Goal: Navigation & Orientation: Find specific page/section

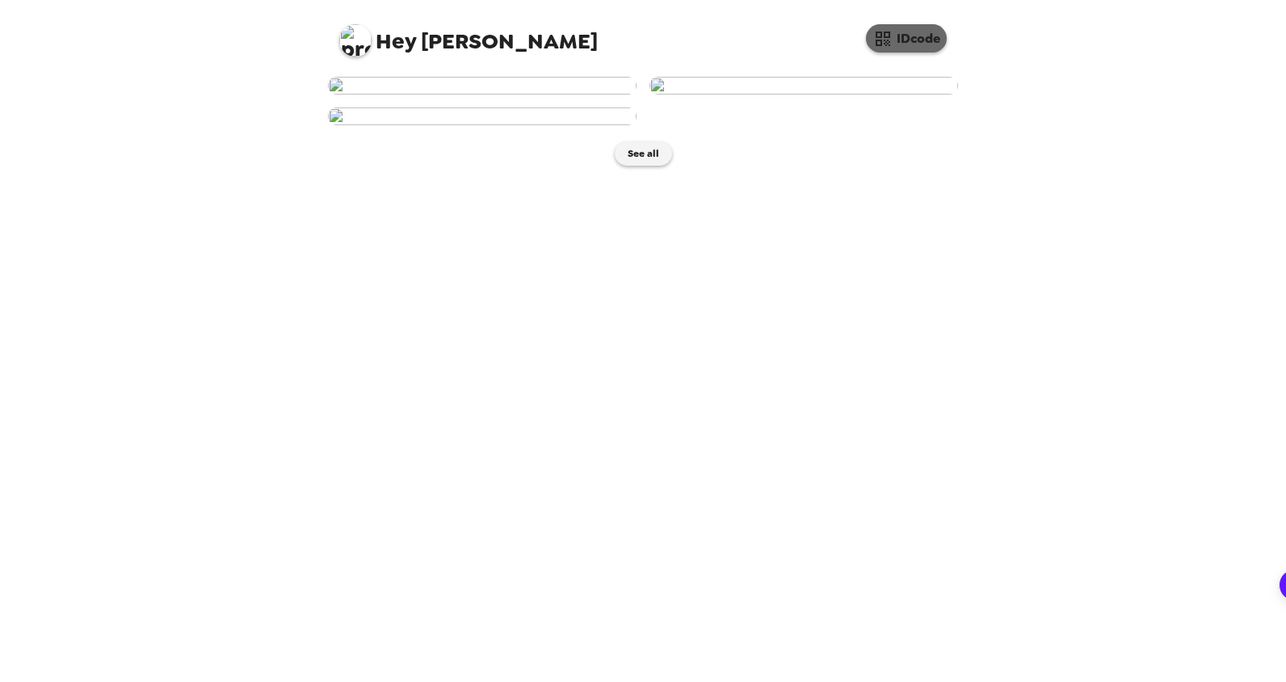
click at [909, 43] on button "IDcode" at bounding box center [906, 38] width 81 height 28
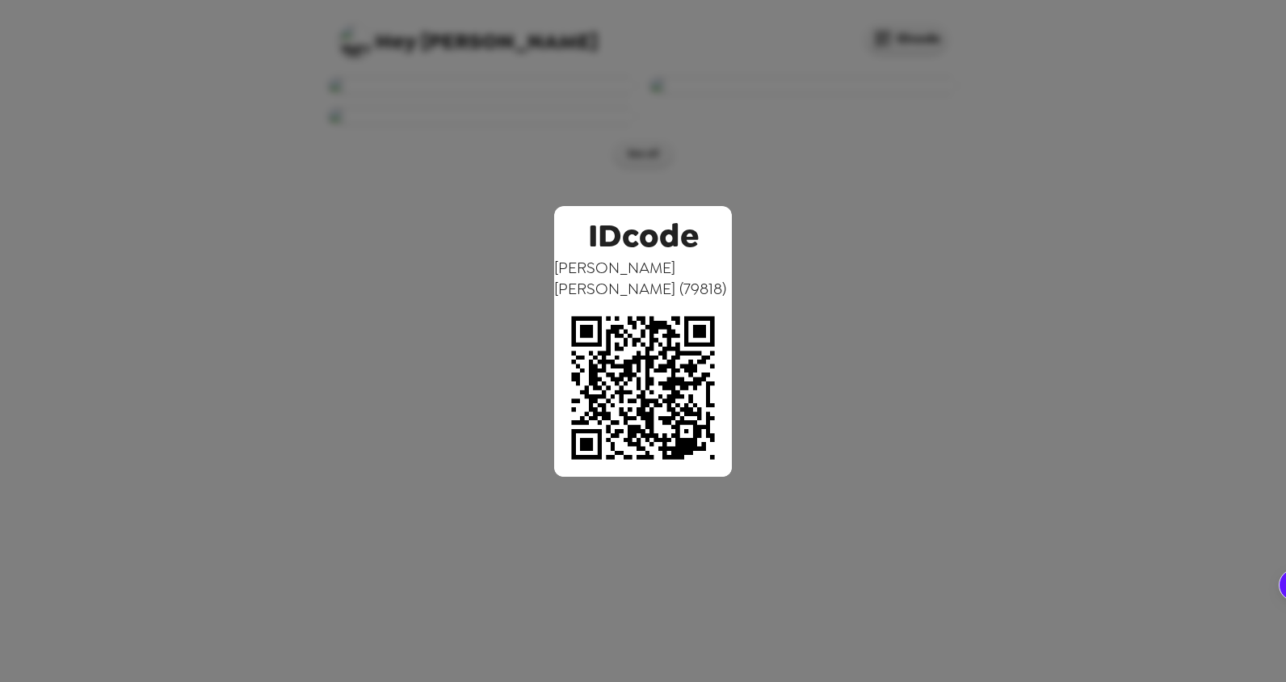
click at [897, 86] on div "IDcode [PERSON_NAME] ( 79818 )" at bounding box center [643, 341] width 1286 height 682
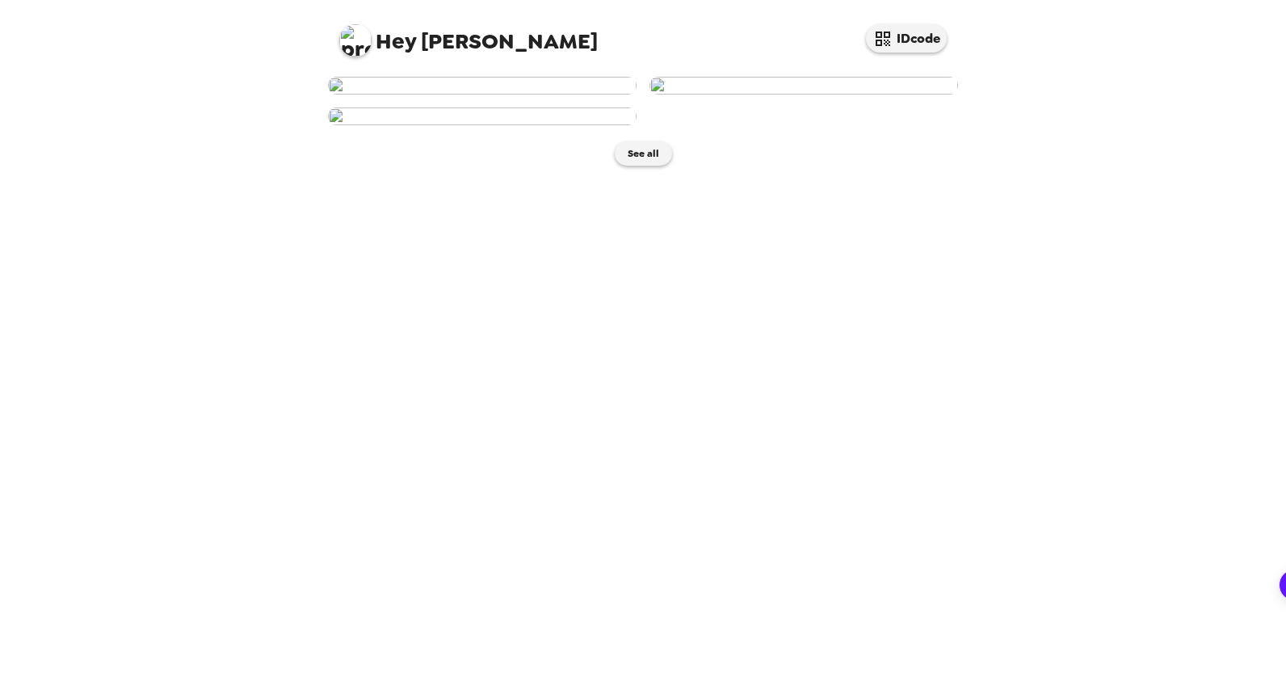
scroll to position [229, 0]
click at [628, 166] on button "See all" at bounding box center [643, 153] width 57 height 24
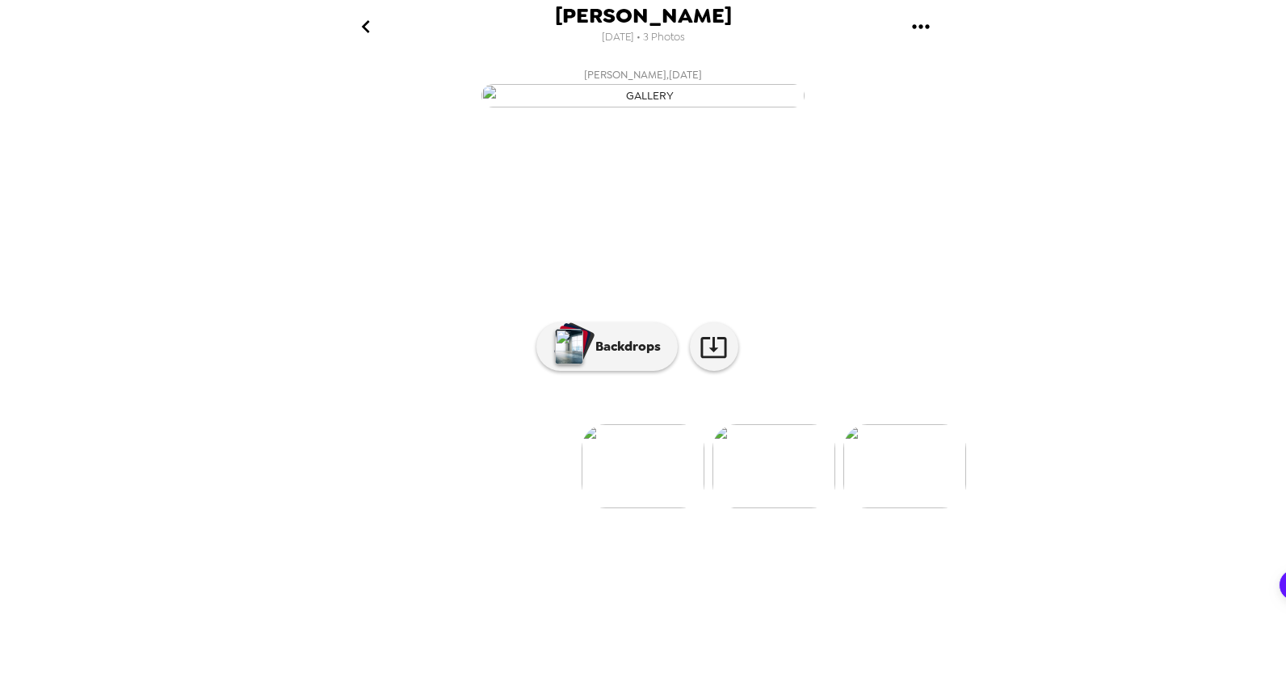
scroll to position [17, 0]
click at [599, 356] on p "Backdrops" at bounding box center [624, 346] width 74 height 19
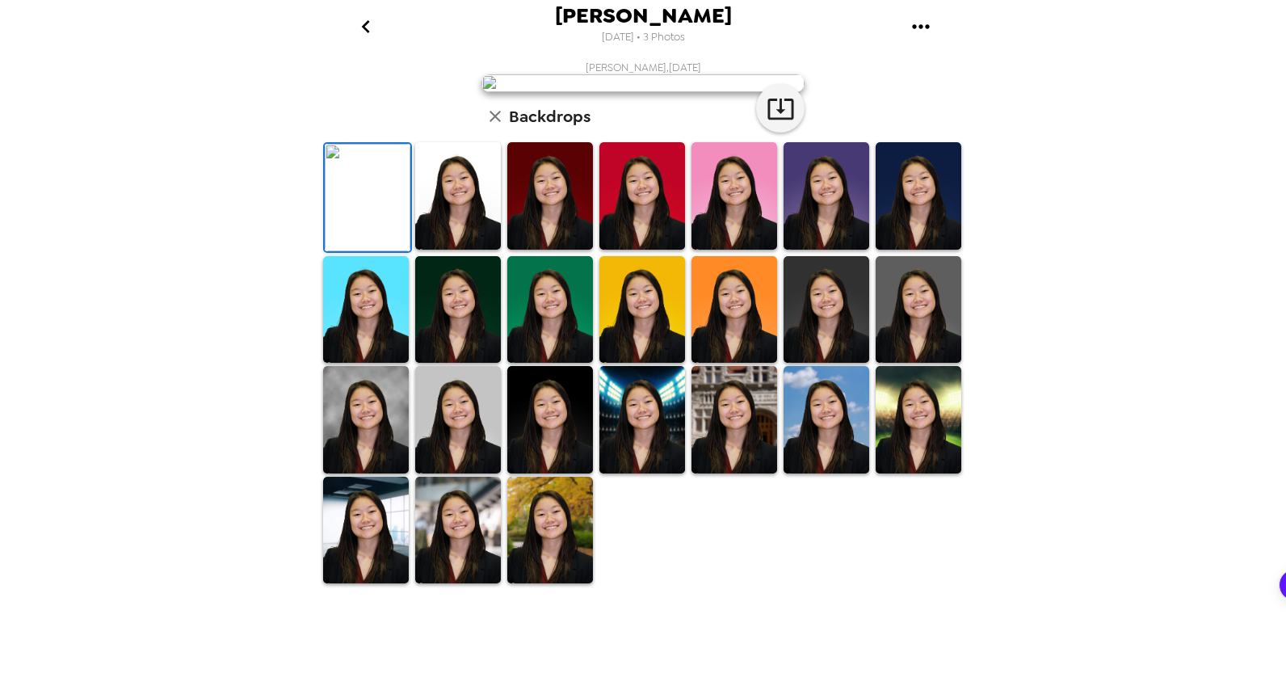
scroll to position [264, 0]
click at [629, 250] on img at bounding box center [642, 195] width 86 height 107
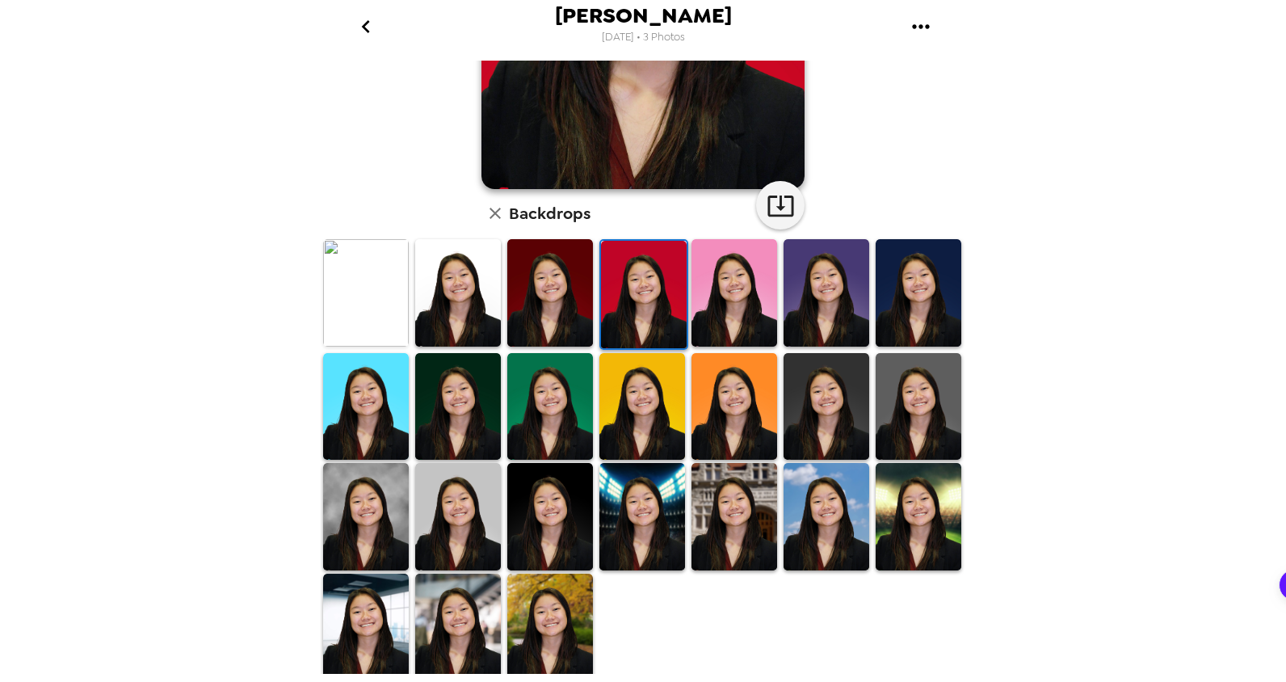
scroll to position [277, 0]
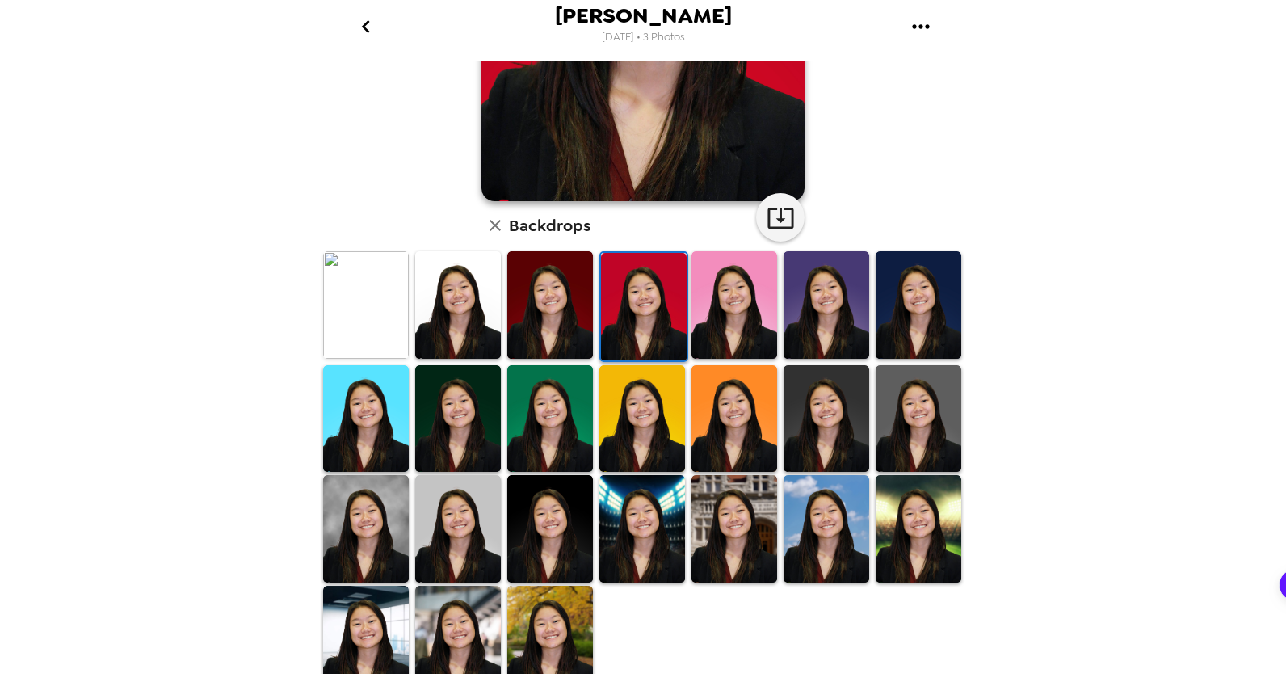
click at [645, 503] on img at bounding box center [642, 528] width 86 height 107
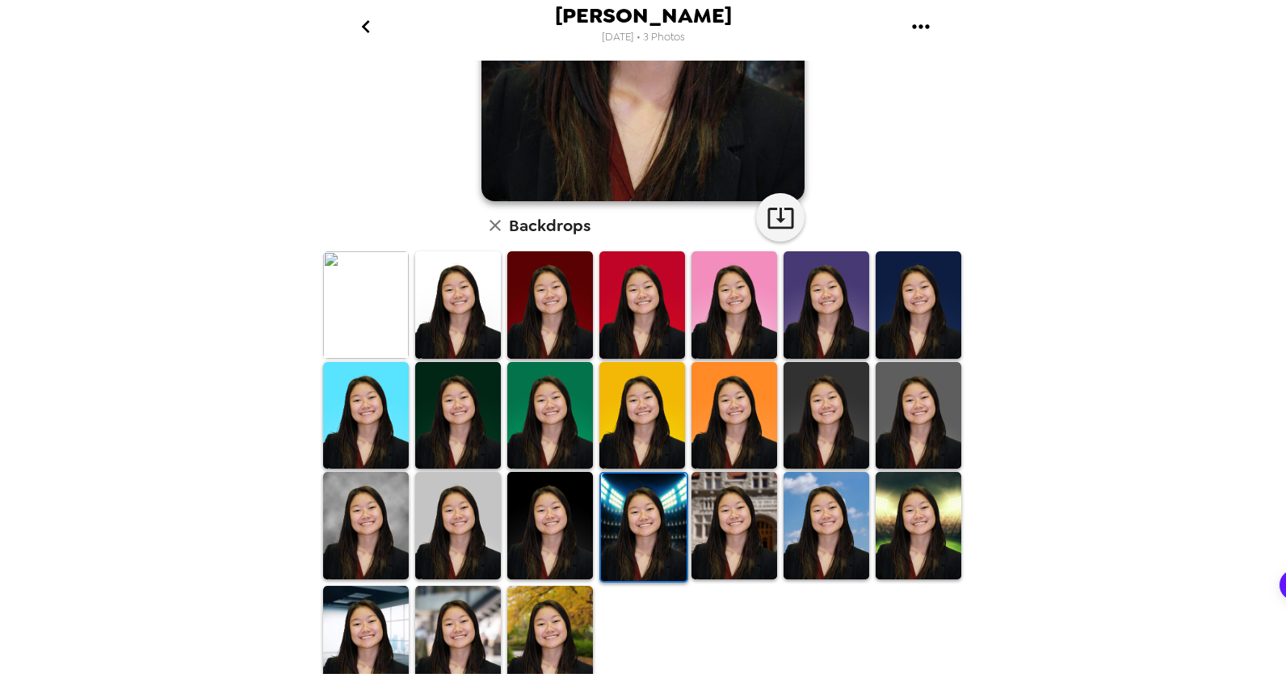
scroll to position [0, 0]
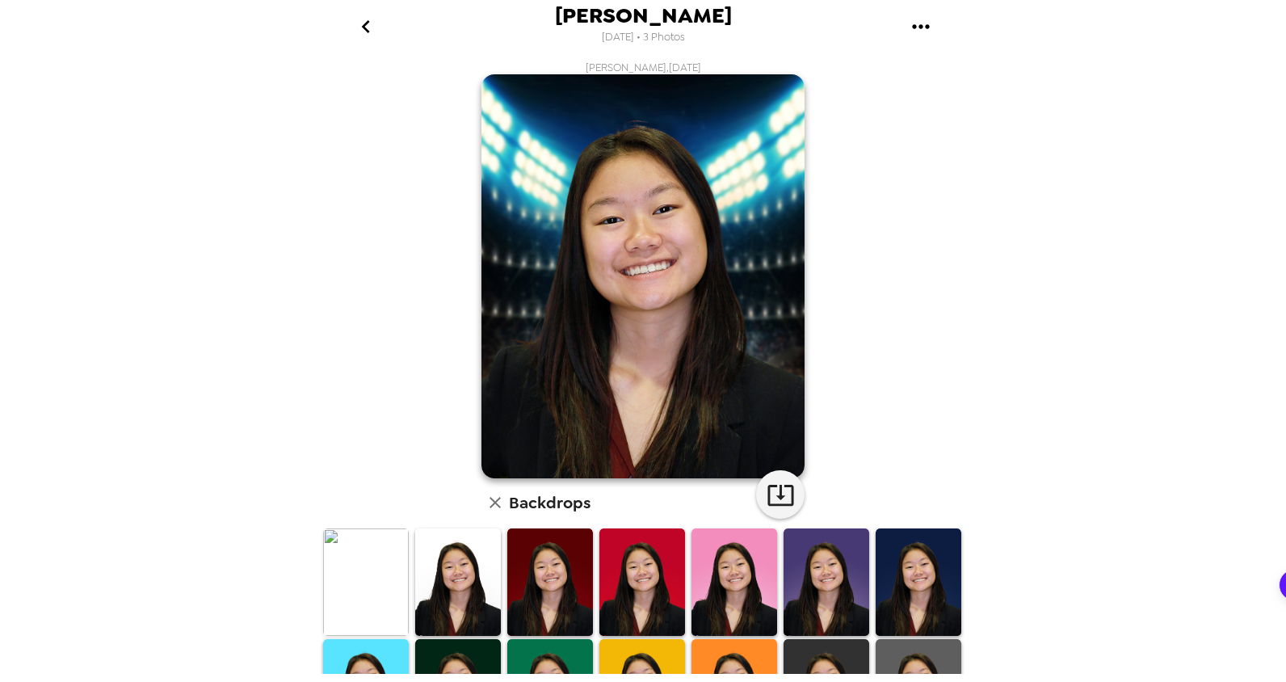
click at [364, 33] on icon "go back" at bounding box center [366, 27] width 26 height 26
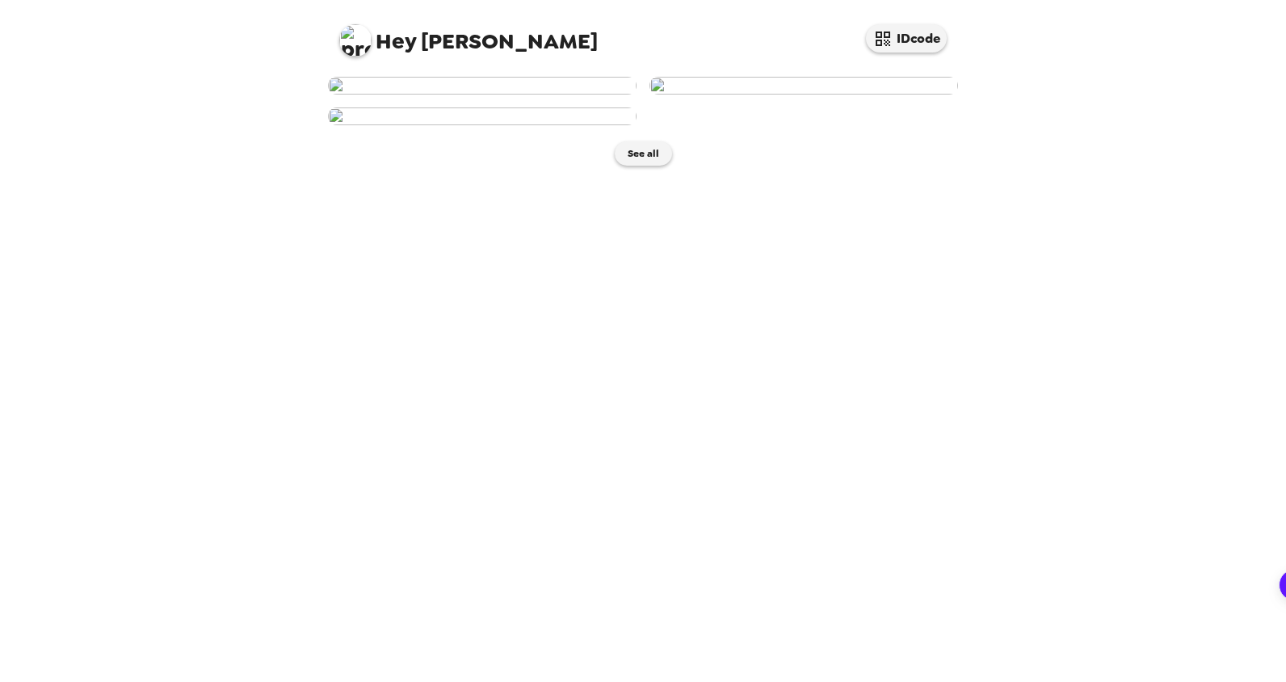
click at [756, 95] on img at bounding box center [803, 86] width 309 height 18
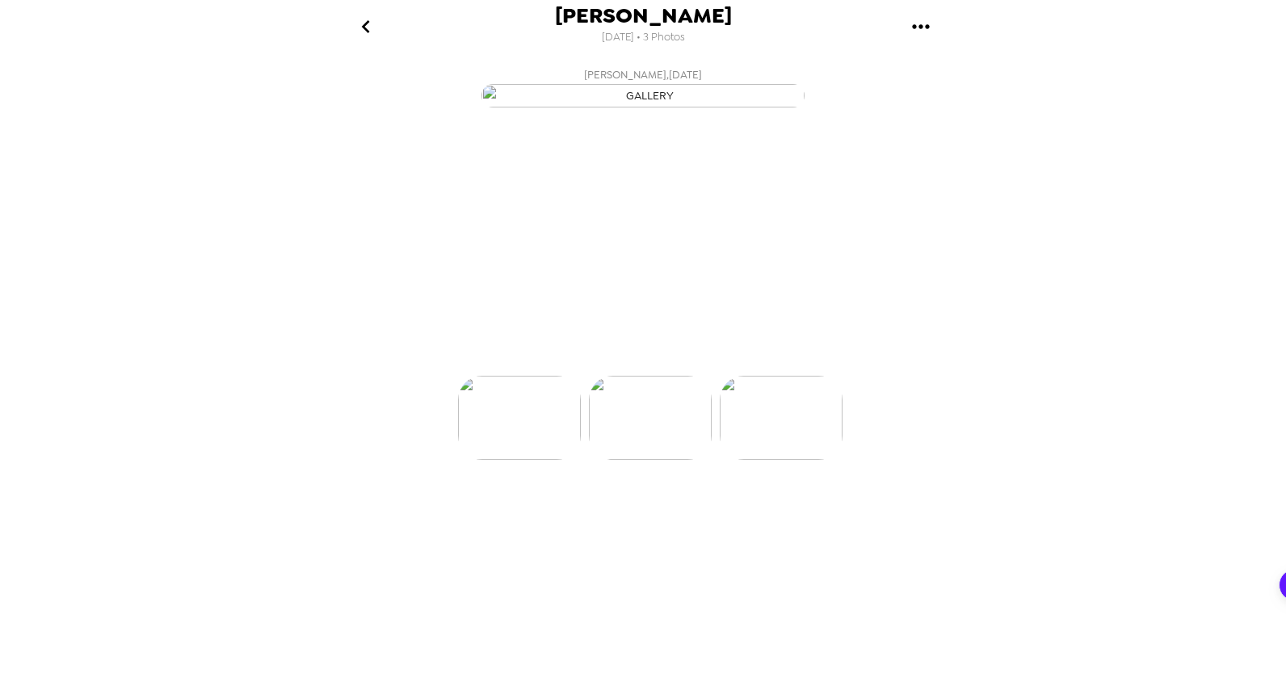
scroll to position [0, 129]
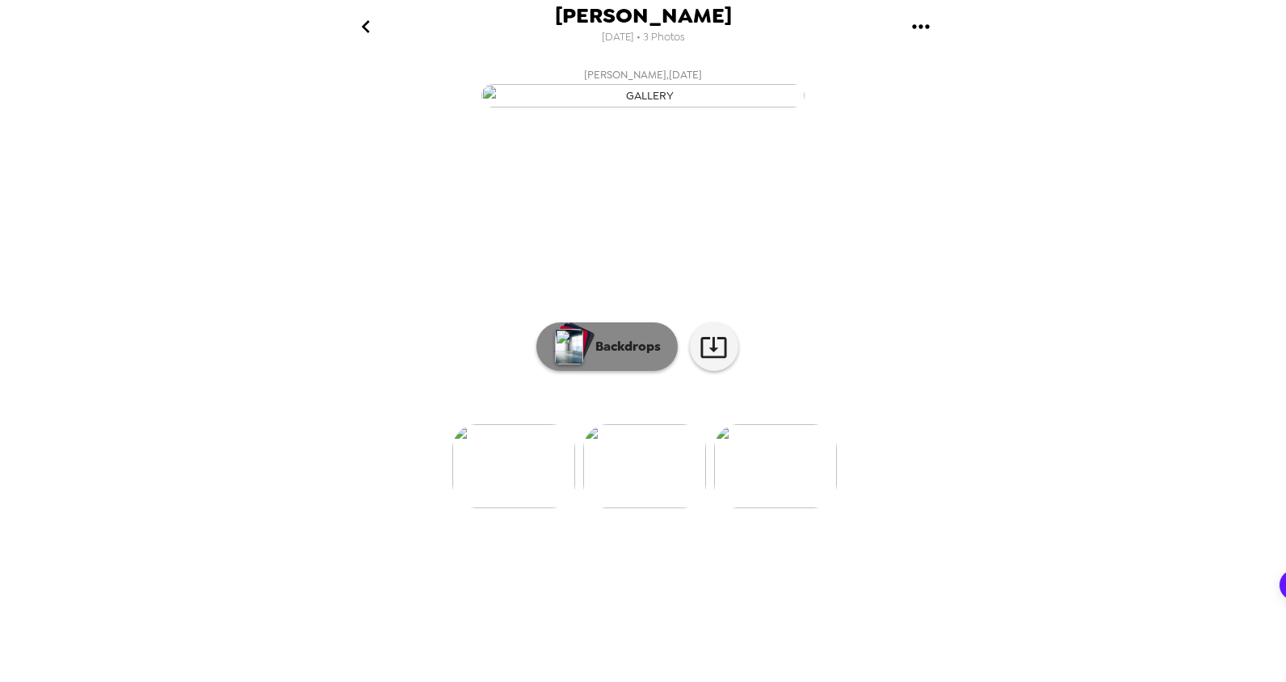
click at [620, 356] on p "Backdrops" at bounding box center [624, 346] width 74 height 19
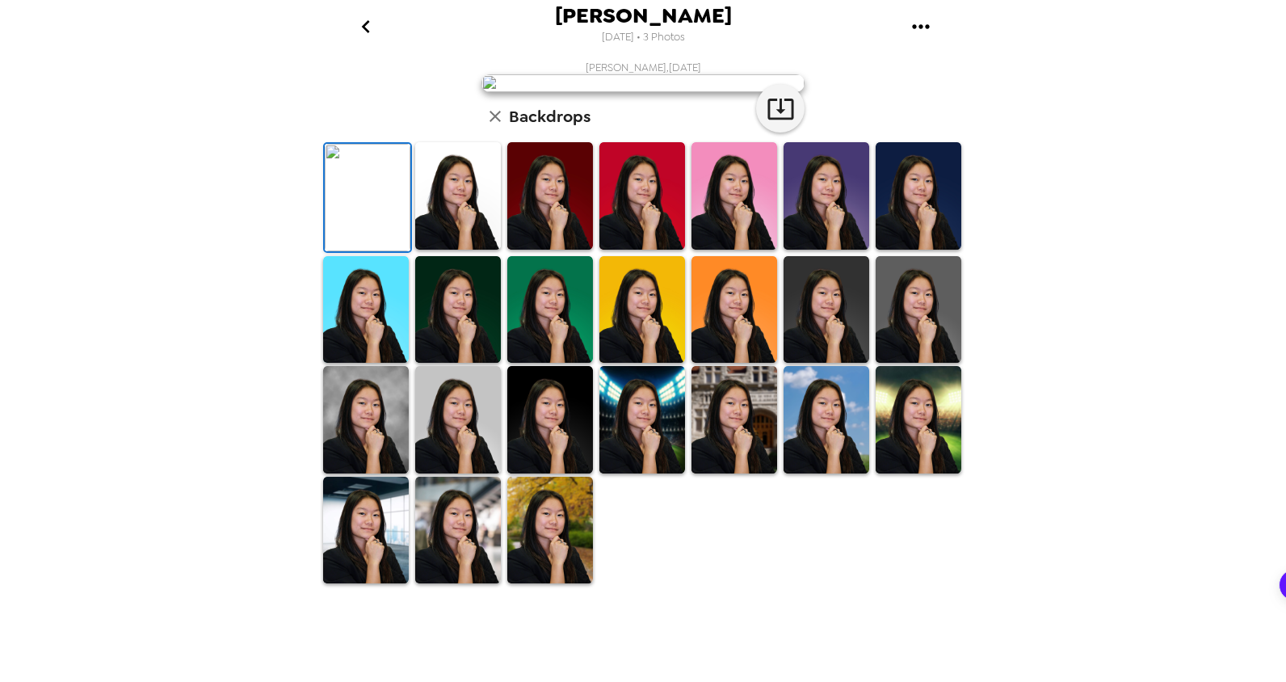
click at [739, 363] on img at bounding box center [734, 309] width 86 height 107
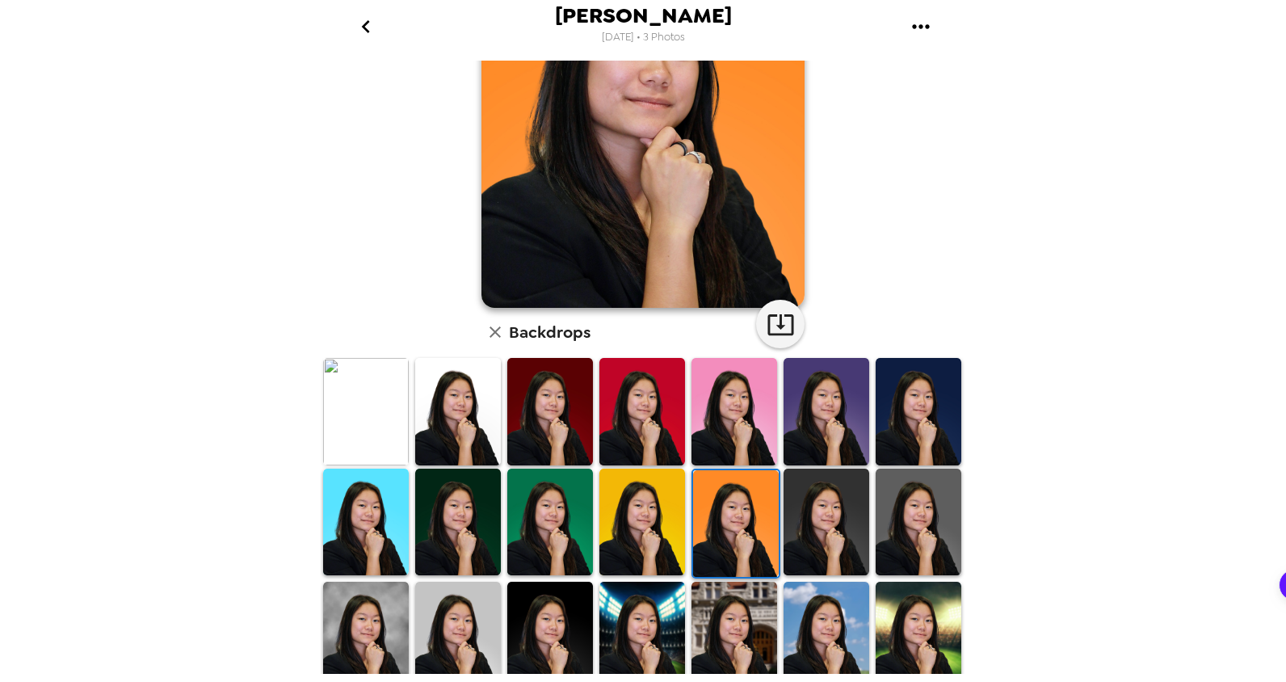
scroll to position [289, 0]
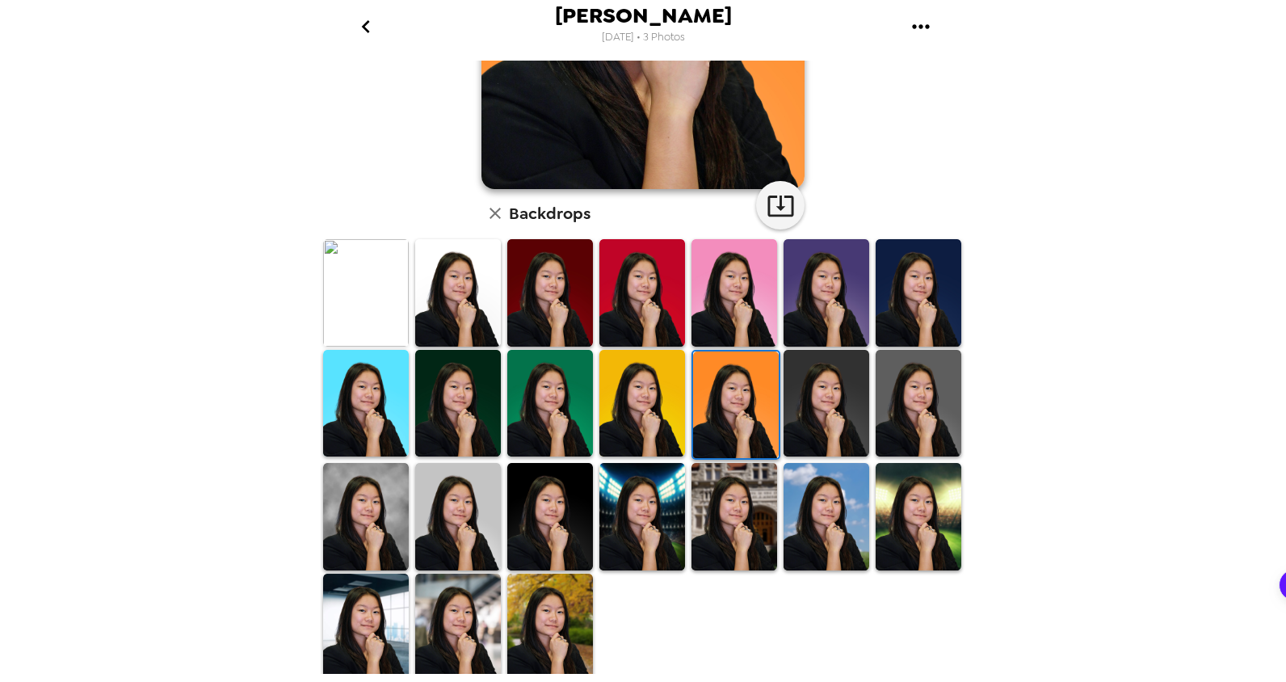
click at [712, 519] on img at bounding box center [734, 516] width 86 height 107
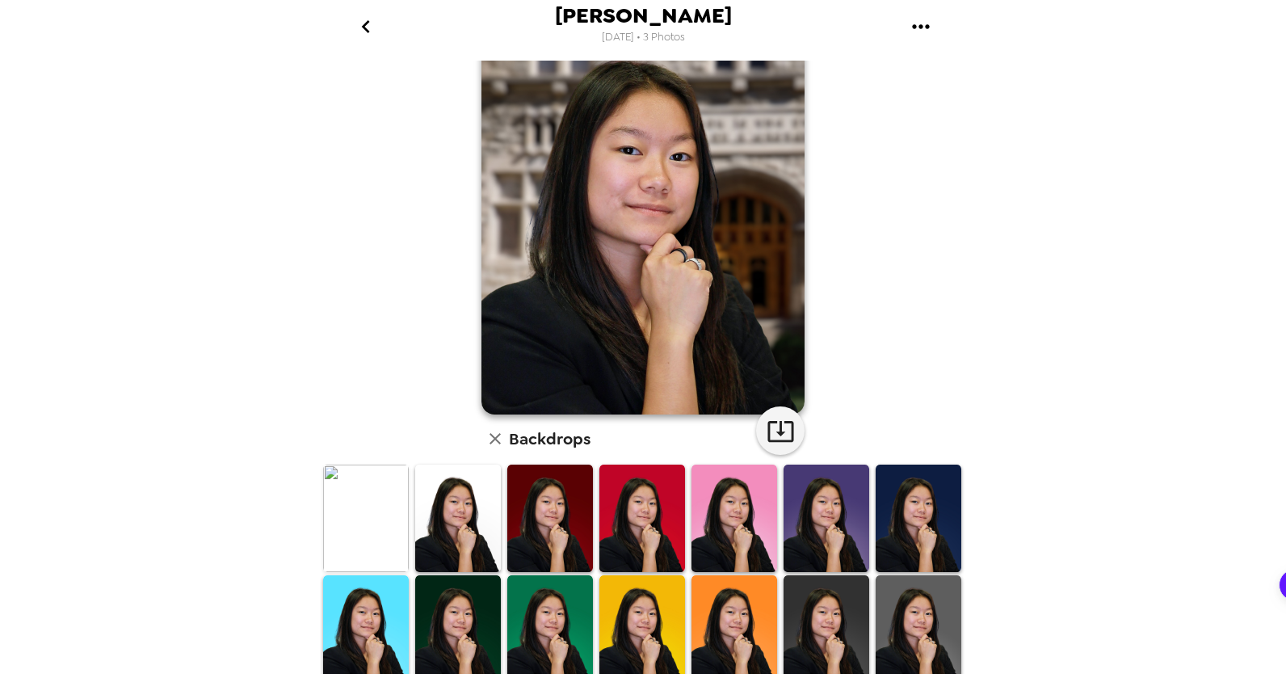
scroll to position [0, 0]
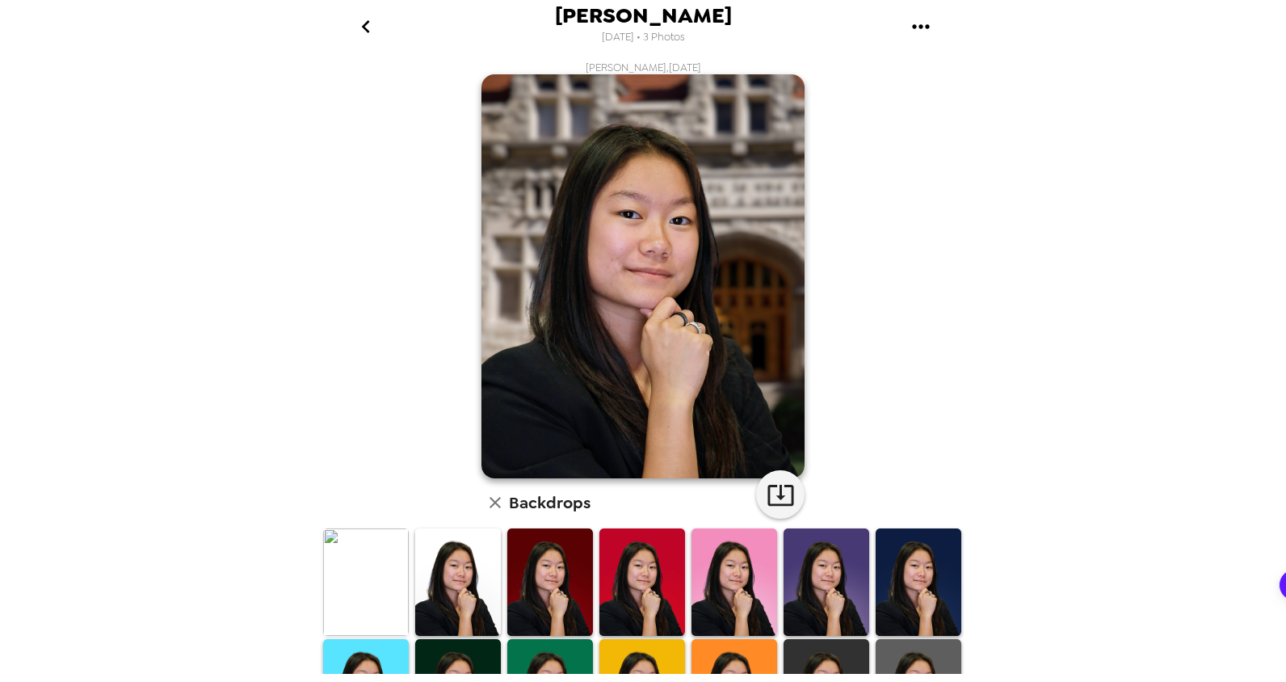
click at [368, 19] on icon "go back" at bounding box center [366, 27] width 26 height 26
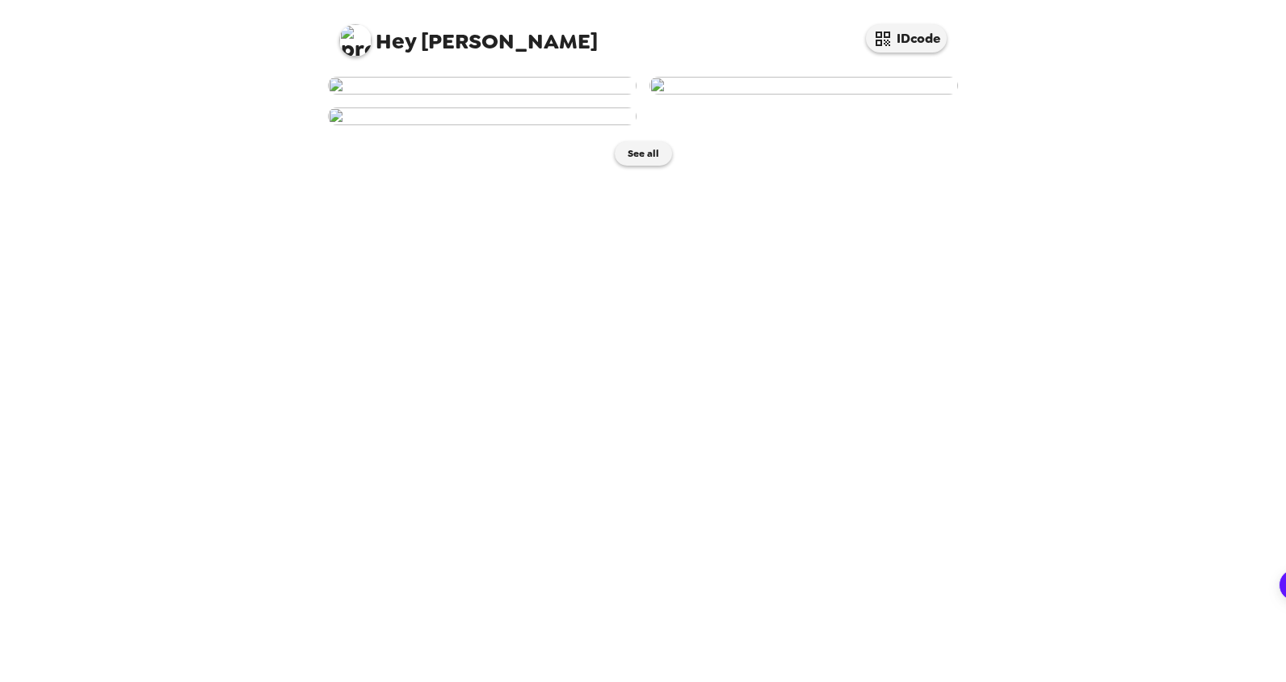
click at [559, 125] on img at bounding box center [482, 116] width 309 height 18
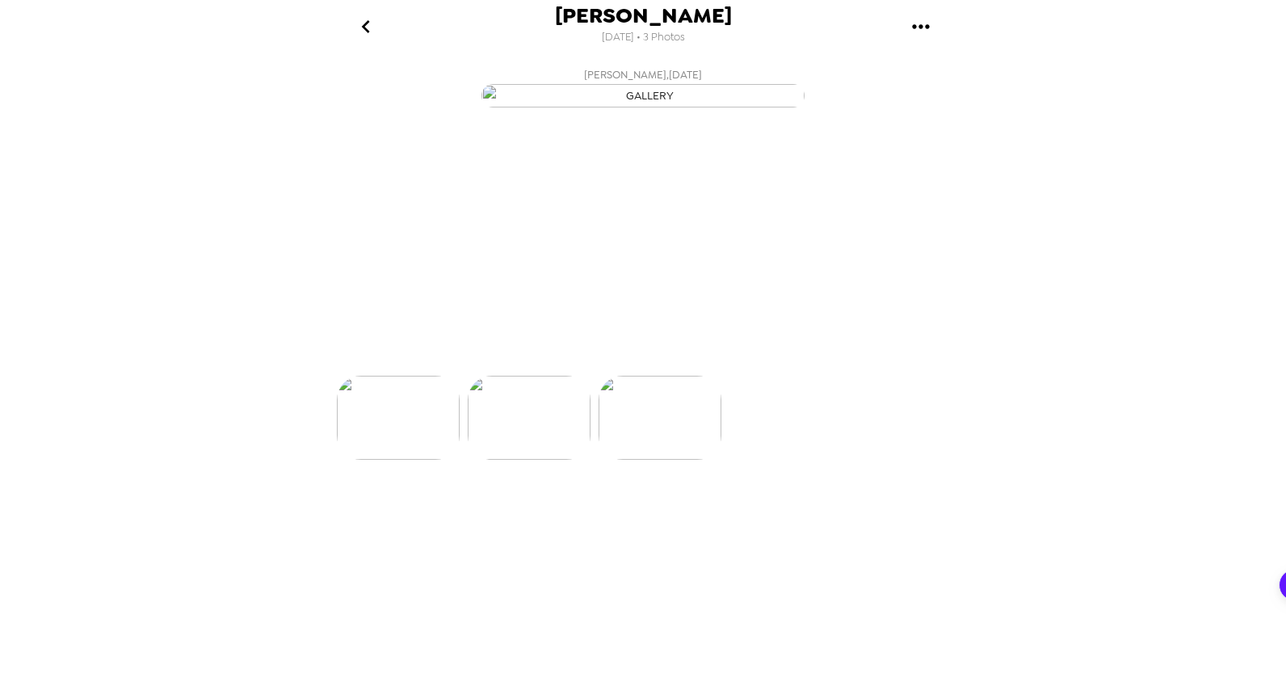
scroll to position [0, 259]
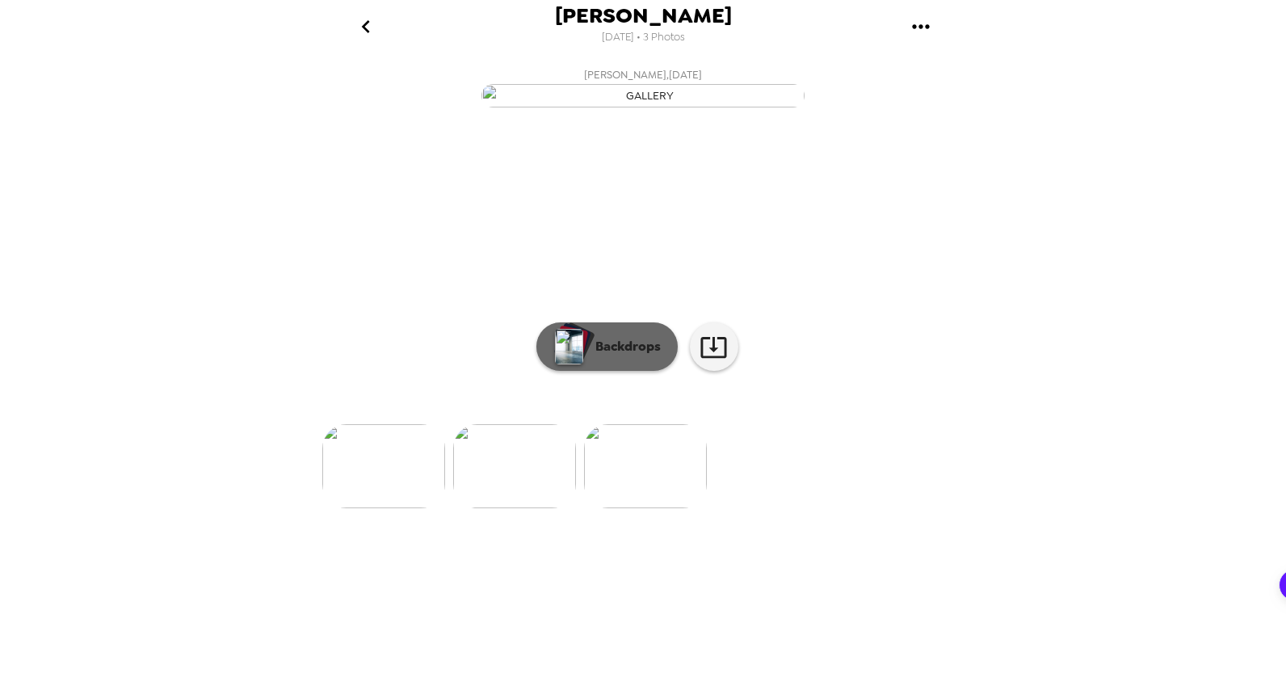
click at [630, 356] on p "Backdrops" at bounding box center [624, 346] width 74 height 19
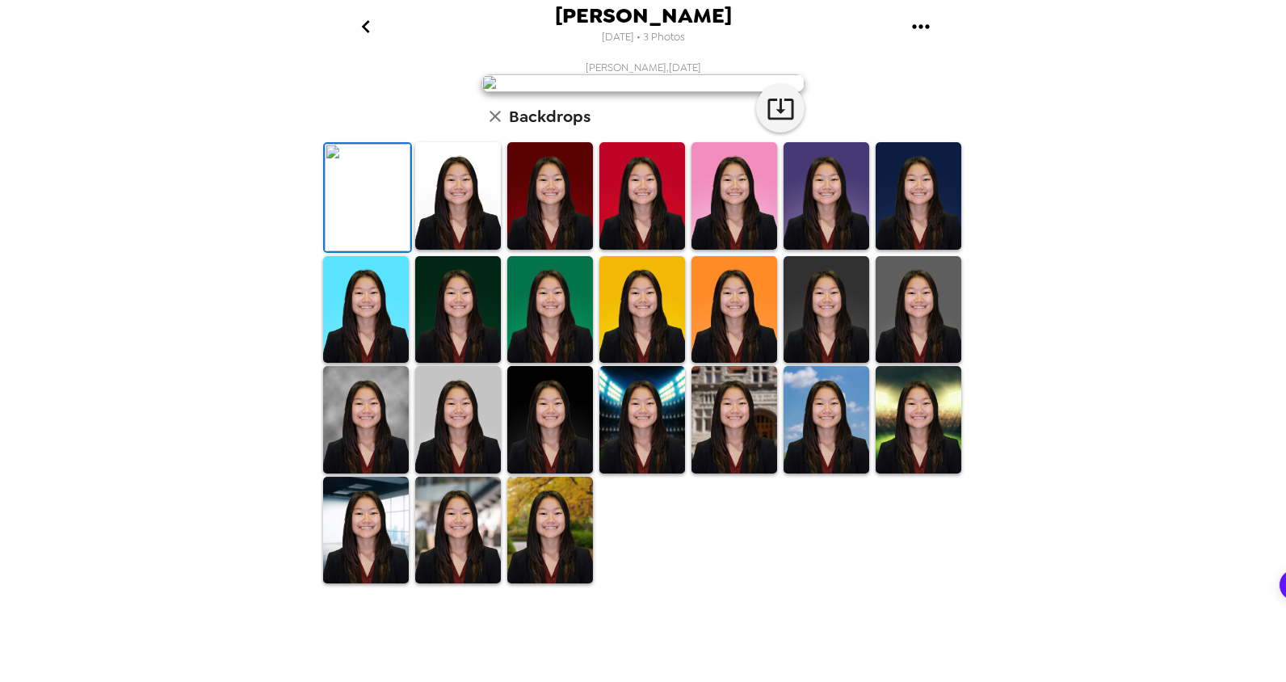
scroll to position [290, 0]
click at [926, 473] on img at bounding box center [919, 419] width 86 height 107
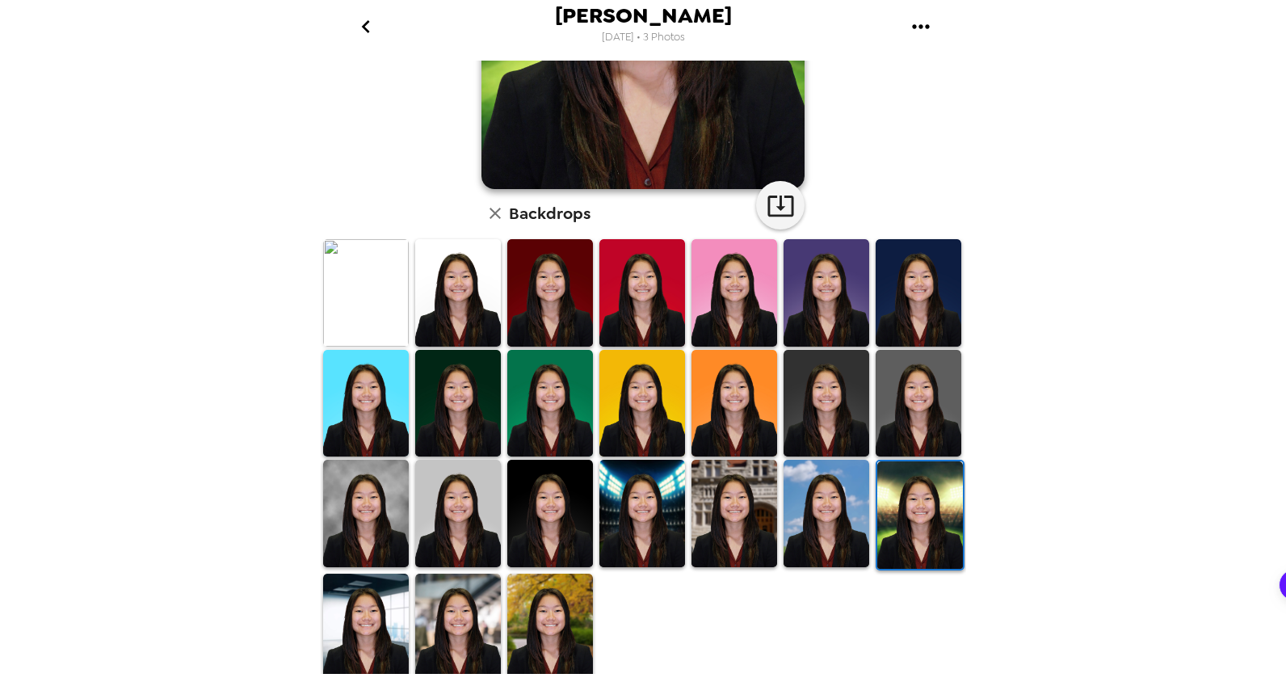
scroll to position [0, 0]
click at [820, 504] on img at bounding box center [826, 513] width 86 height 107
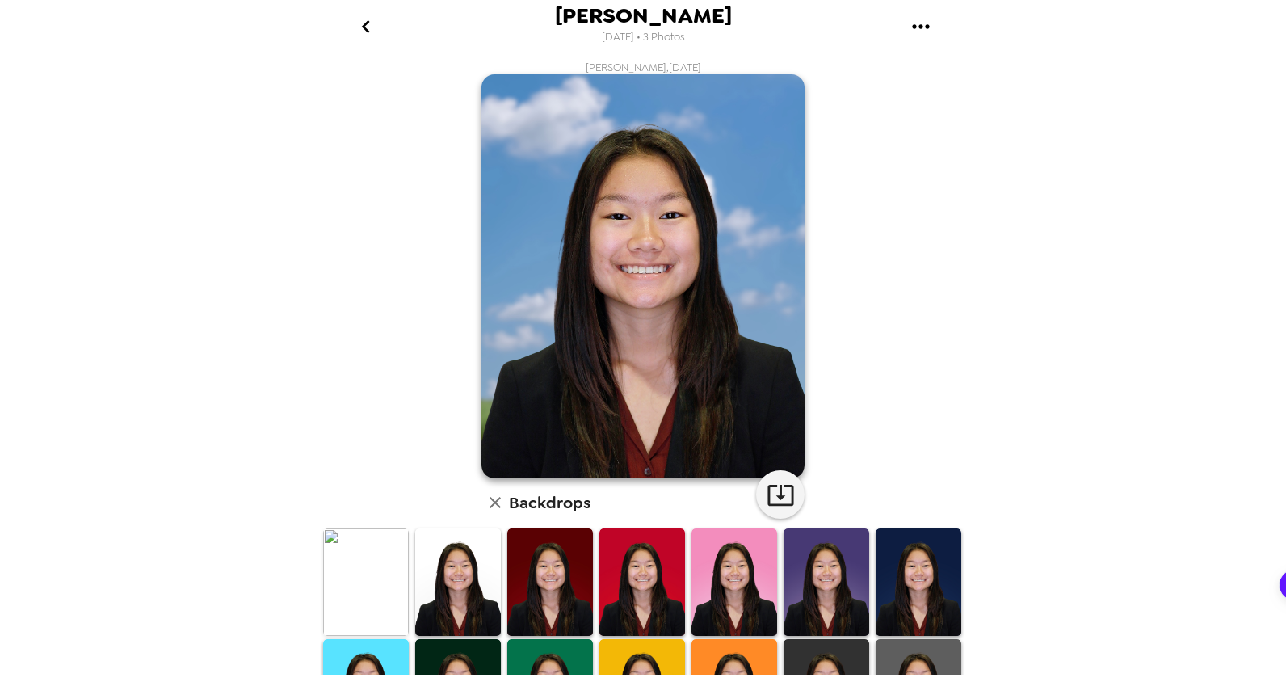
click at [360, 34] on icon "go back" at bounding box center [366, 27] width 26 height 26
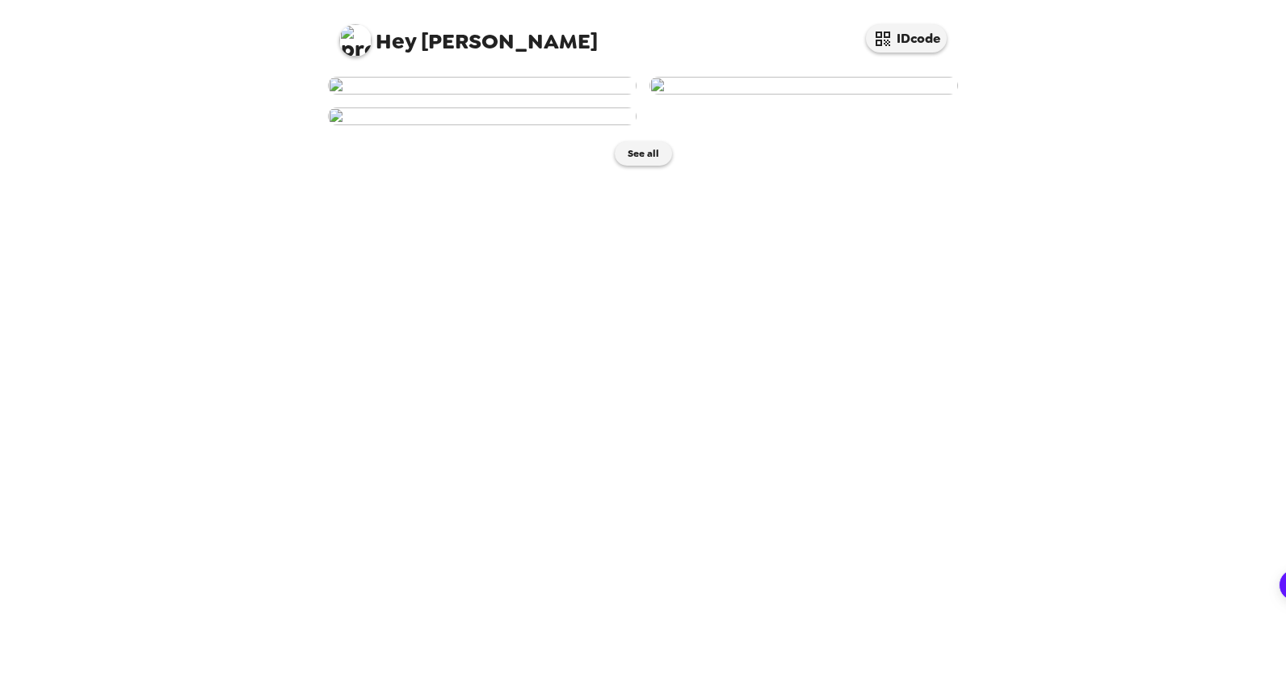
click at [1081, 55] on div "Hey Morgan IDcode See all" at bounding box center [643, 341] width 1286 height 682
click at [1058, 88] on div "Hey Morgan IDcode See all" at bounding box center [643, 341] width 1286 height 682
